Goal: Task Accomplishment & Management: Manage account settings

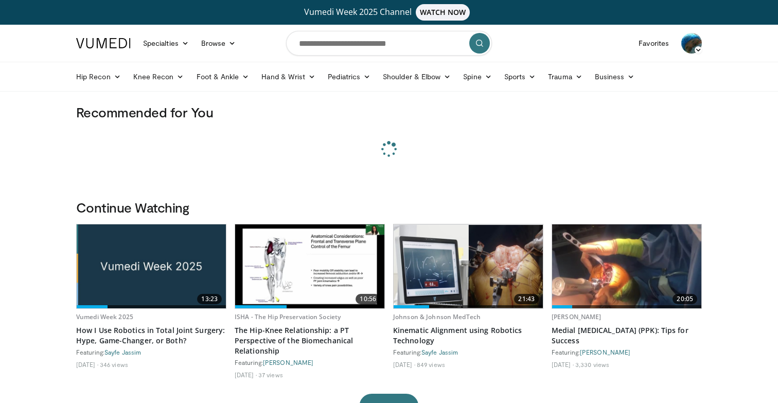
click at [690, 37] on img at bounding box center [692, 43] width 21 height 21
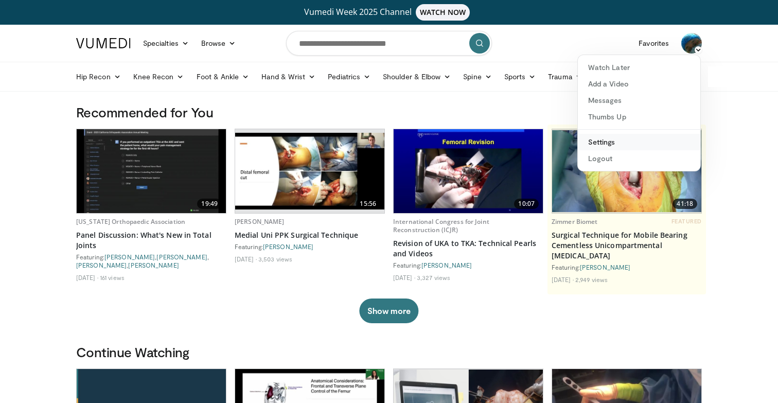
click at [604, 147] on link "Settings" at bounding box center [639, 142] width 123 height 16
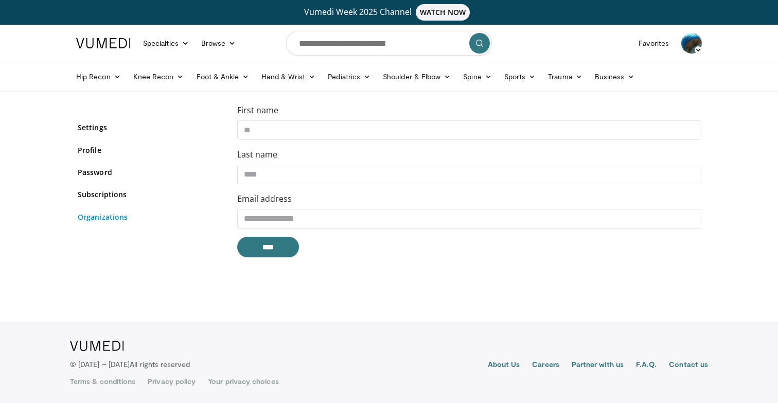
click at [110, 216] on link "Organizations" at bounding box center [150, 217] width 144 height 11
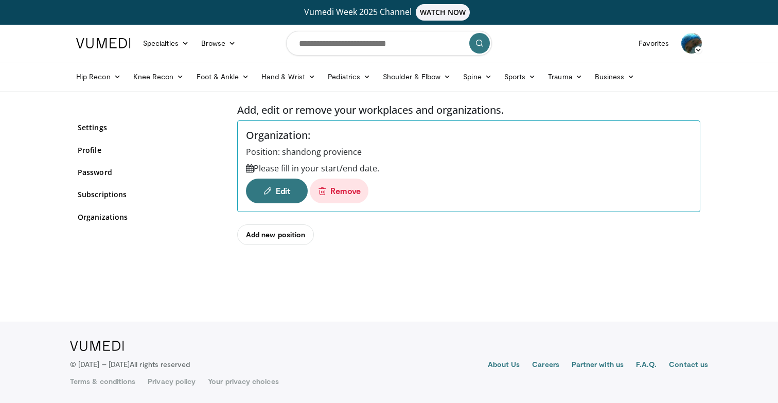
click at [317, 134] on h5 "Organization:" at bounding box center [469, 135] width 446 height 12
click at [310, 136] on h5 "Organization:" at bounding box center [469, 135] width 446 height 12
click at [316, 143] on div "Organization: Position: shandong provience Please fill in your start/end date. …" at bounding box center [468, 166] width 463 height 92
click at [313, 139] on h5 "Organization:" at bounding box center [469, 135] width 446 height 12
click at [310, 136] on h5 "Organization:" at bounding box center [469, 135] width 446 height 12
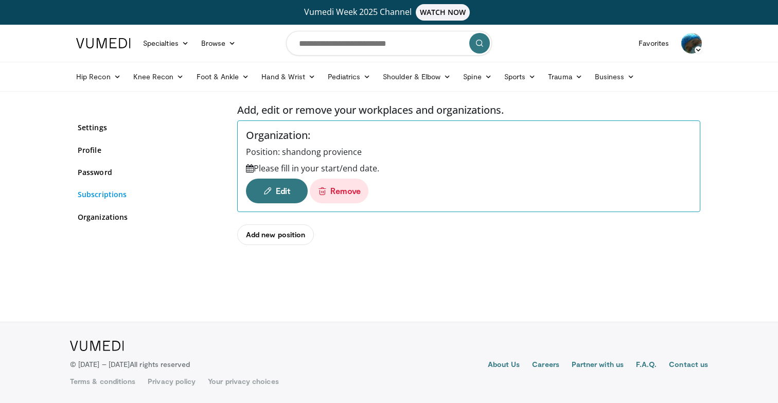
click at [108, 197] on link "Subscriptions" at bounding box center [150, 194] width 144 height 11
